Goal: Use online tool/utility: Utilize a website feature to perform a specific function

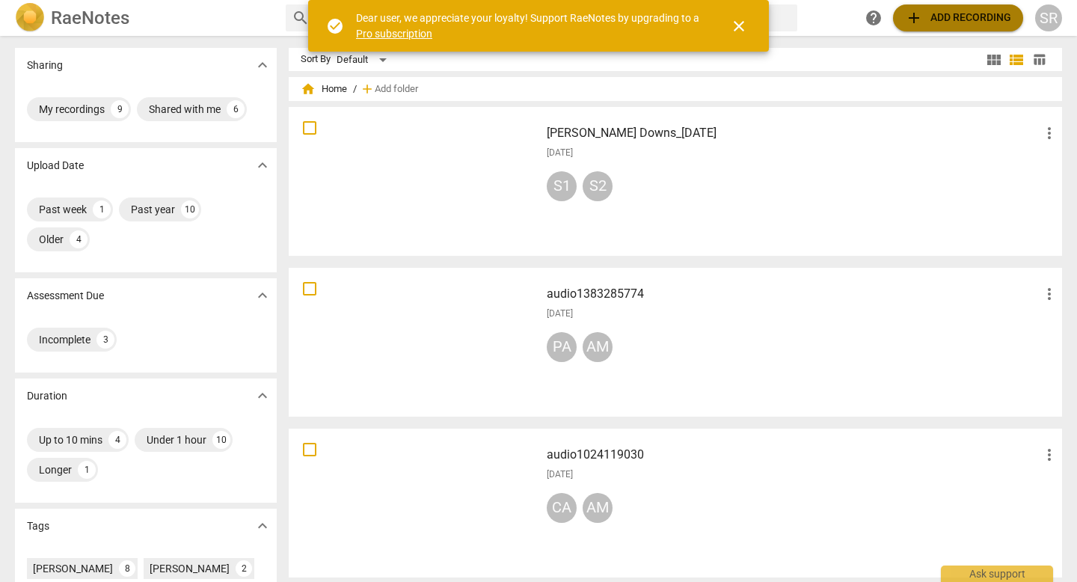
click at [944, 16] on span "add Add recording" at bounding box center [958, 18] width 106 height 18
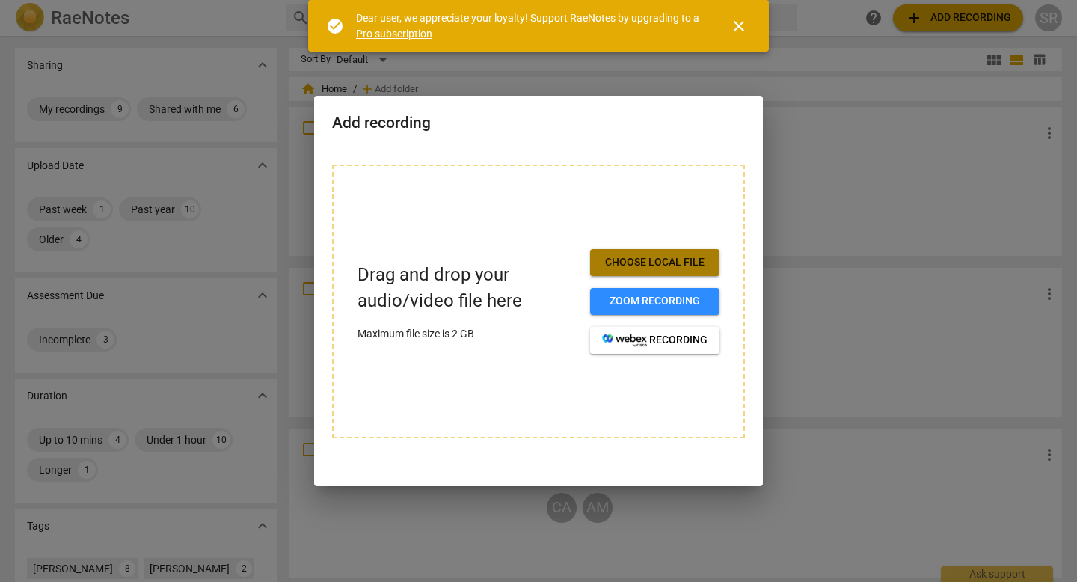
click at [656, 262] on span "Choose local file" at bounding box center [654, 262] width 105 height 15
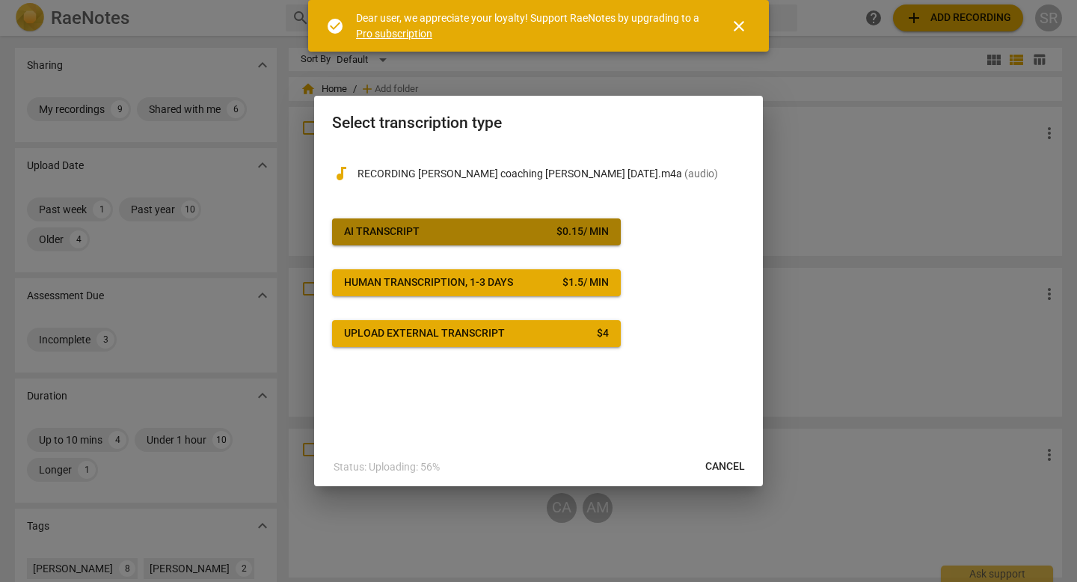
click at [505, 228] on span "AI Transcript $ 0.15 / min" at bounding box center [476, 231] width 265 height 15
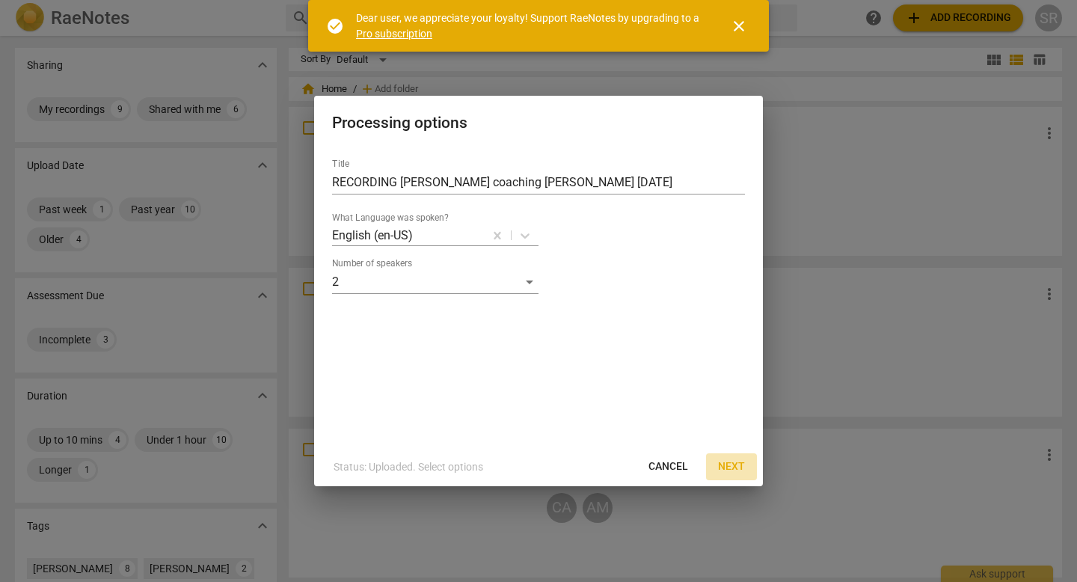
click at [733, 465] on span "Next" at bounding box center [731, 466] width 27 height 15
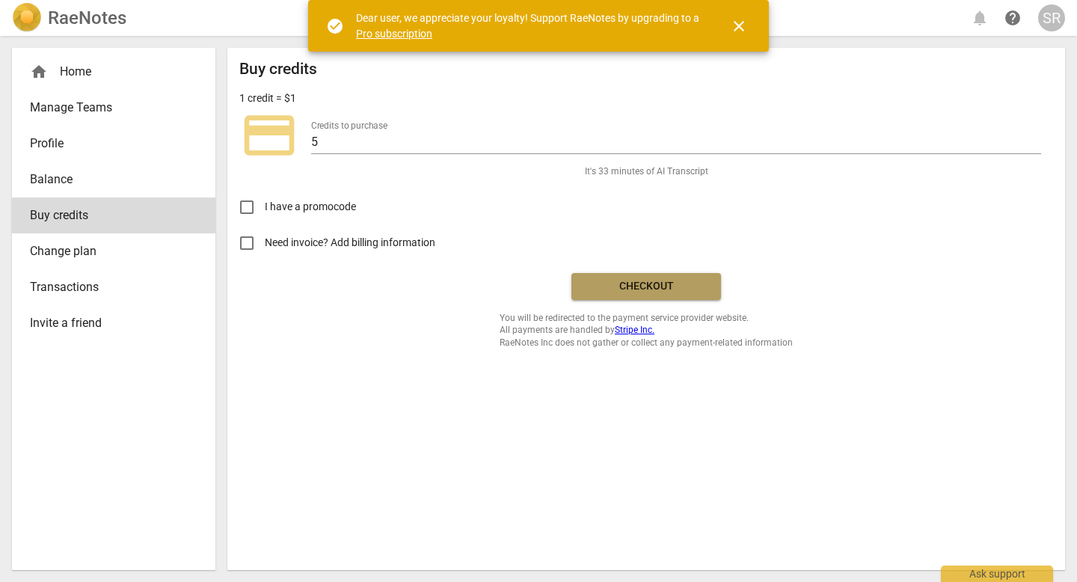
click at [652, 286] on span "Checkout" at bounding box center [646, 286] width 126 height 15
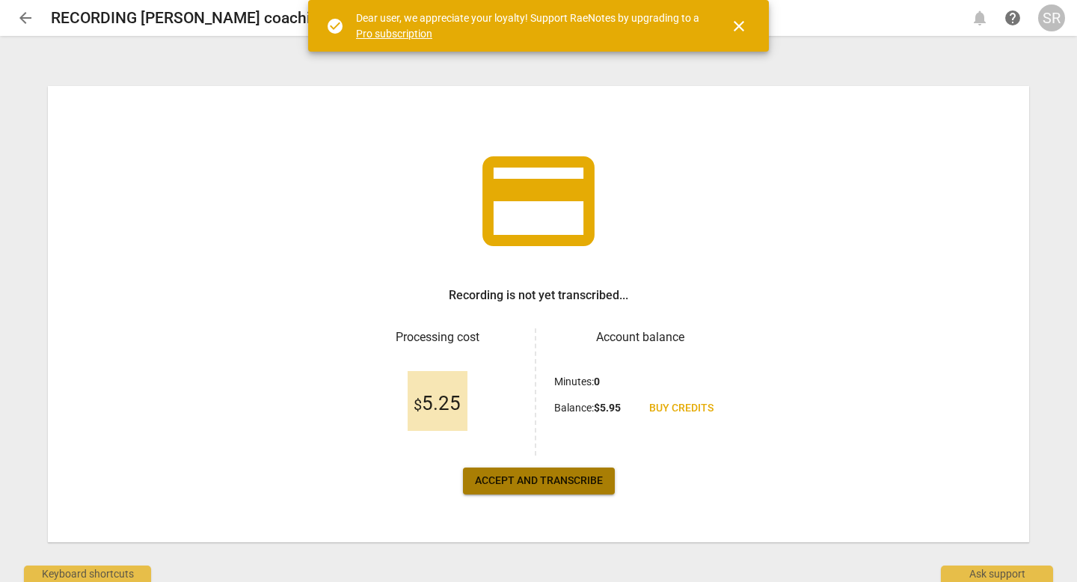
click at [564, 481] on span "Accept and transcribe" at bounding box center [539, 480] width 128 height 15
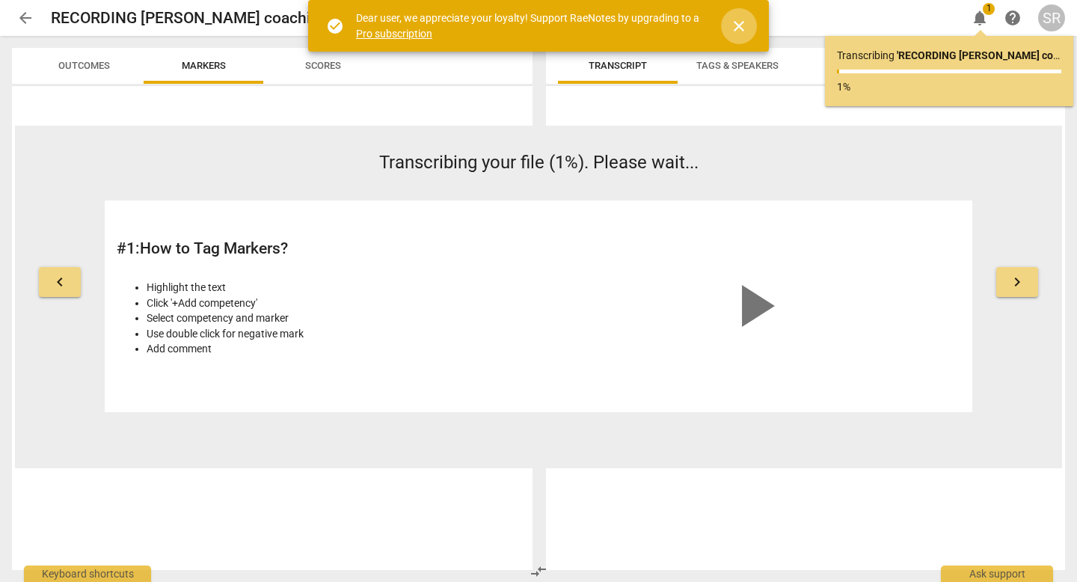
click at [737, 23] on span "close" at bounding box center [739, 26] width 18 height 18
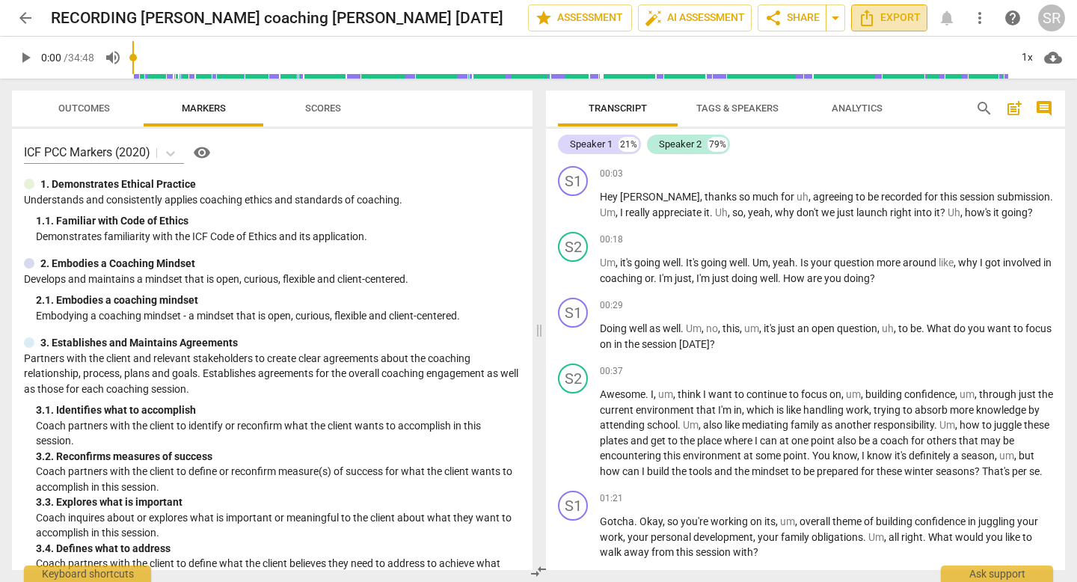
click at [883, 16] on span "Export" at bounding box center [888, 18] width 63 height 18
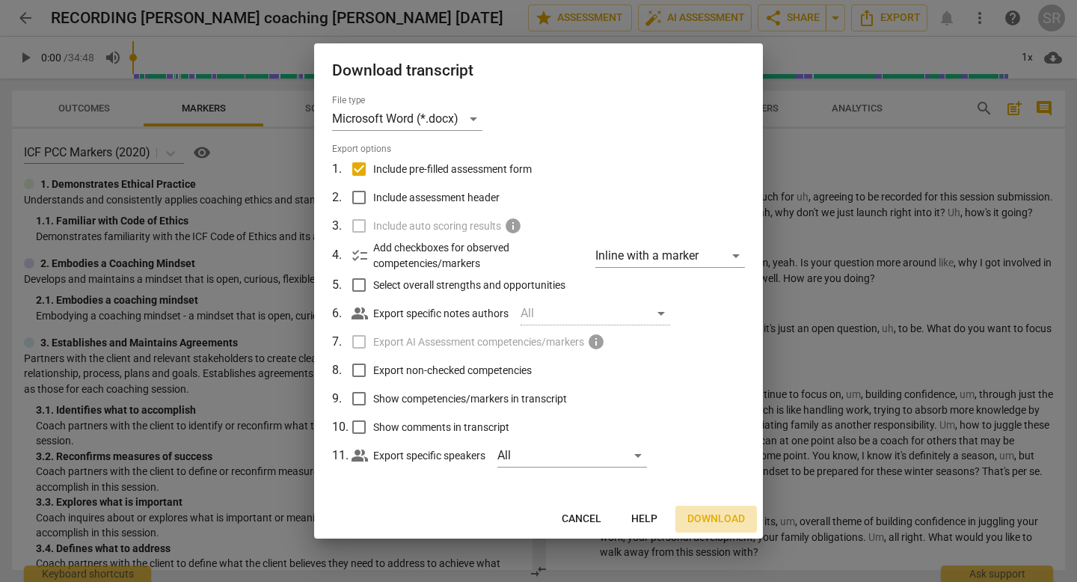
click at [716, 517] on span "Download" at bounding box center [716, 518] width 58 height 15
